Goal: Participate in discussion: Engage in conversation with other users on a specific topic

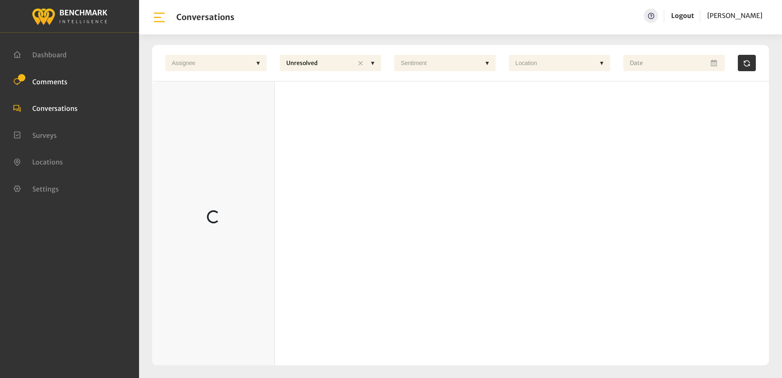
click at [56, 79] on span "Comments" at bounding box center [49, 81] width 35 height 8
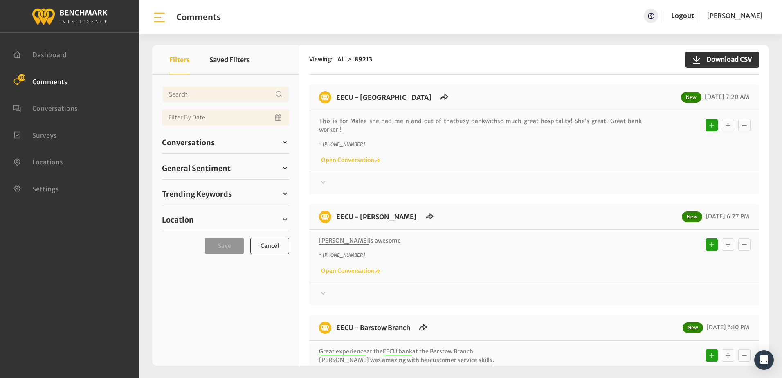
click at [494, 189] on div "EECU - Clinton Way New 10/07/2025 7:20 AM This is for Malee she had me n and ou…" at bounding box center [534, 140] width 450 height 110
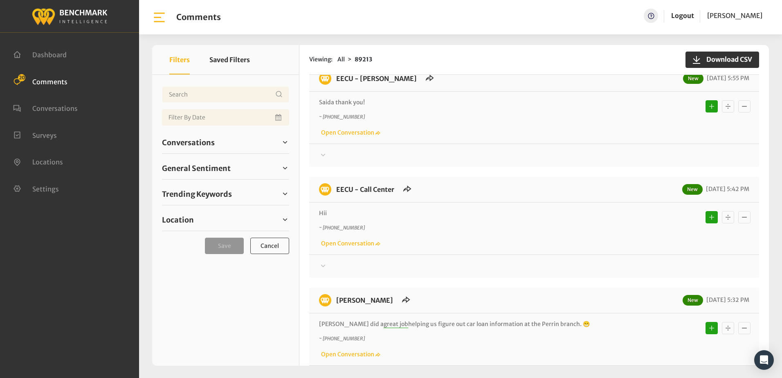
scroll to position [535, 0]
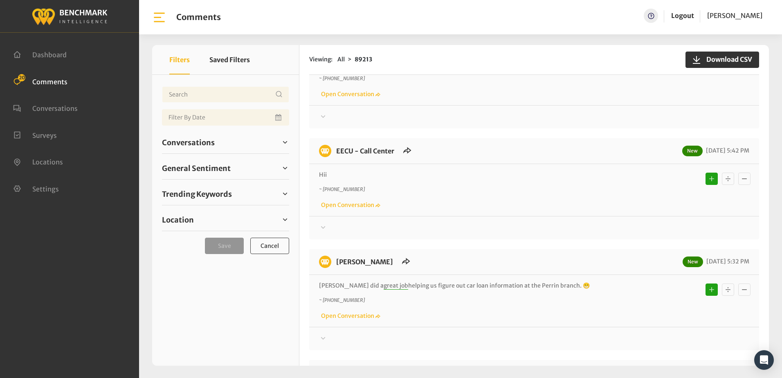
click at [321, 227] on icon at bounding box center [323, 227] width 8 height 10
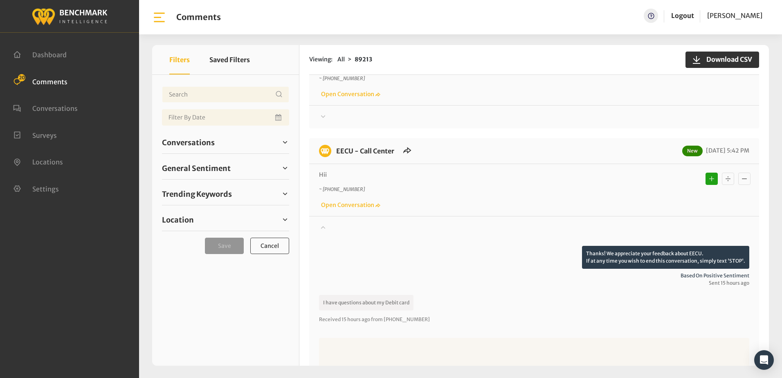
click at [726, 180] on icon "Basic example" at bounding box center [728, 179] width 8 height 10
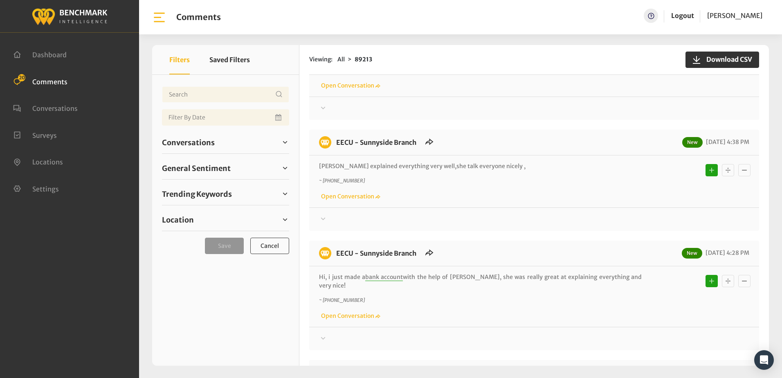
scroll to position [1557, 0]
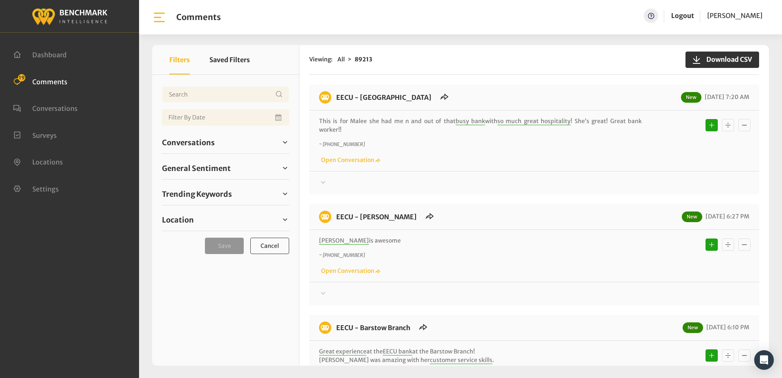
click at [494, 84] on div "Viewing: All 89213 Download CSV EECU - Clinton Way New 10/07/2025 7:20 AM This …" at bounding box center [534, 205] width 470 height 321
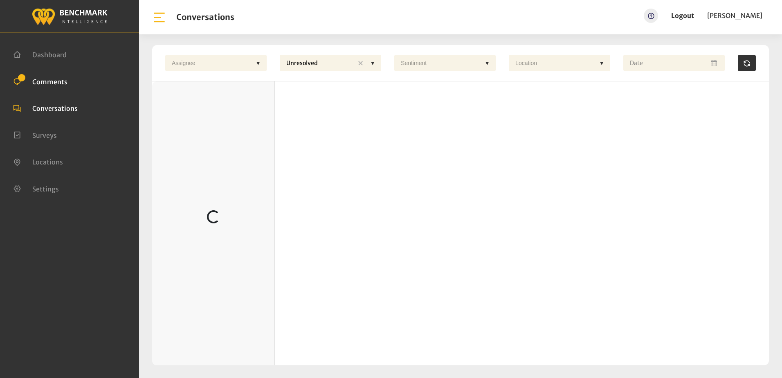
click at [45, 80] on span "Comments" at bounding box center [49, 81] width 35 height 8
